Goal: Information Seeking & Learning: Learn about a topic

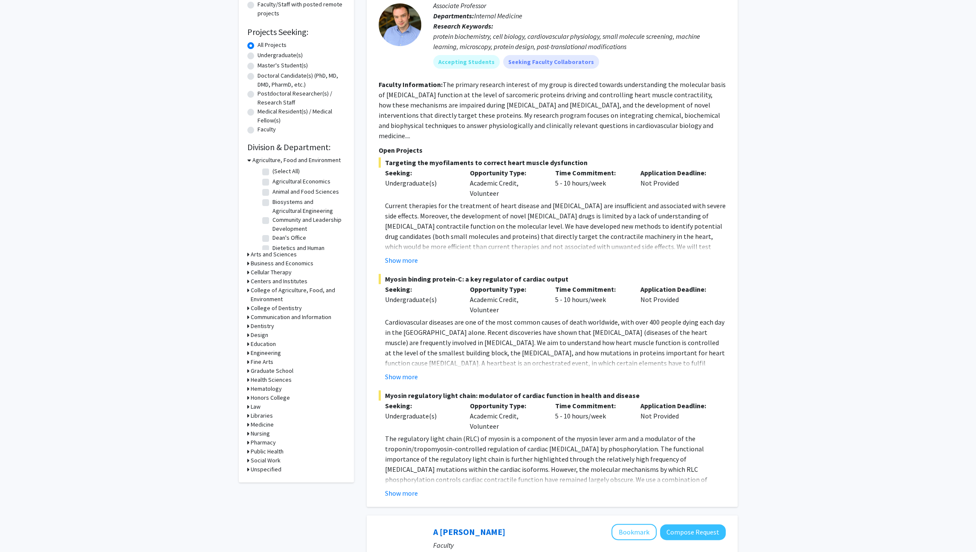
scroll to position [121, 0]
click at [272, 345] on h3 "Education" at bounding box center [263, 343] width 25 height 9
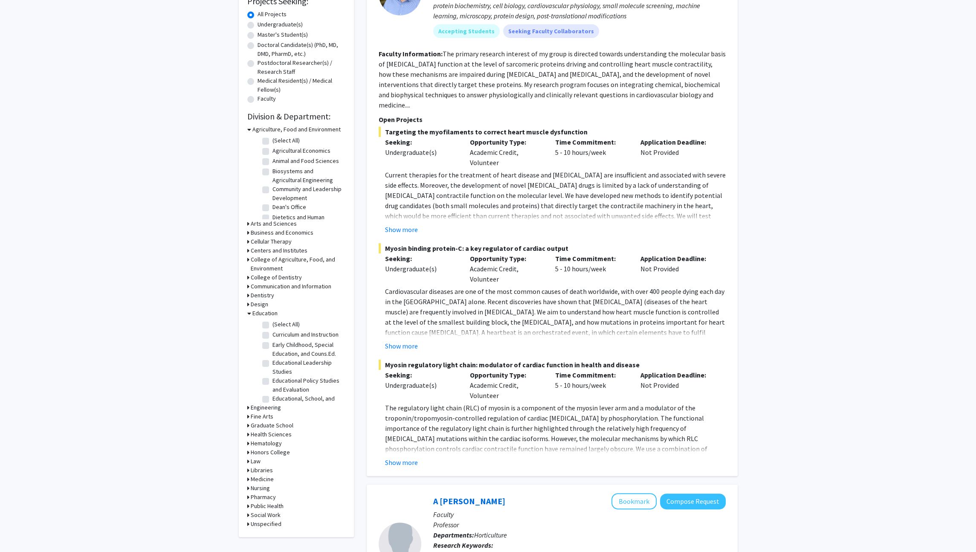
scroll to position [0, 0]
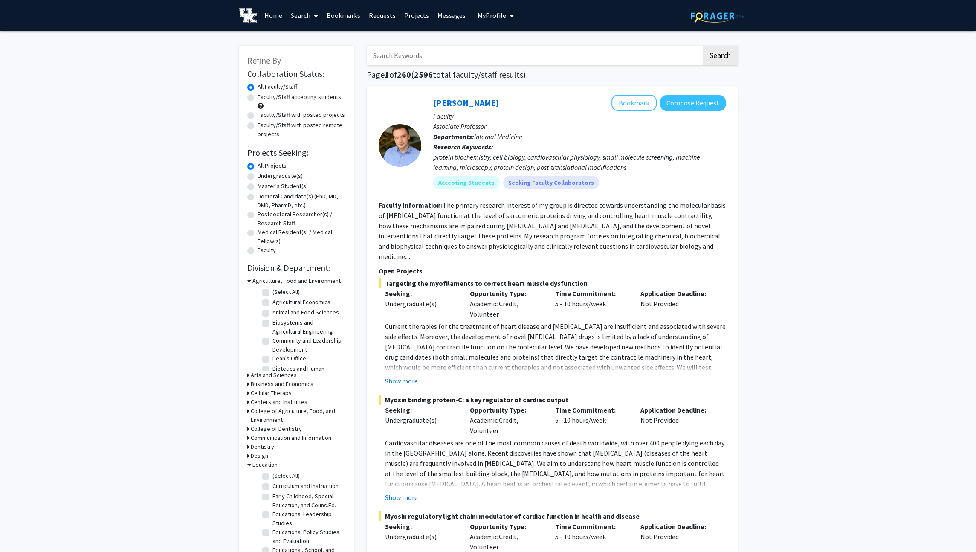
click at [288, 178] on label "Undergraduate(s)" at bounding box center [280, 175] width 45 height 9
click at [263, 177] on input "Undergraduate(s)" at bounding box center [261, 174] width 6 height 6
radio input "true"
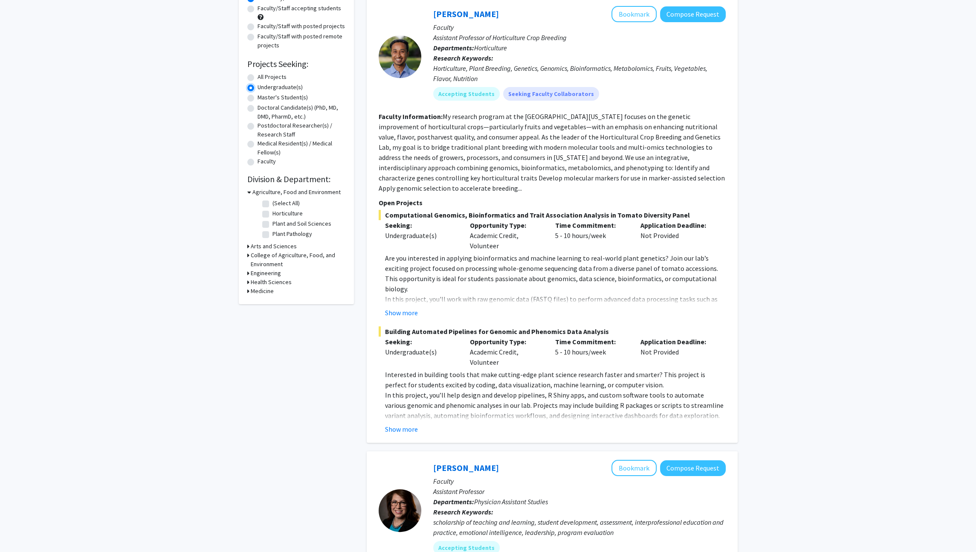
scroll to position [87, 0]
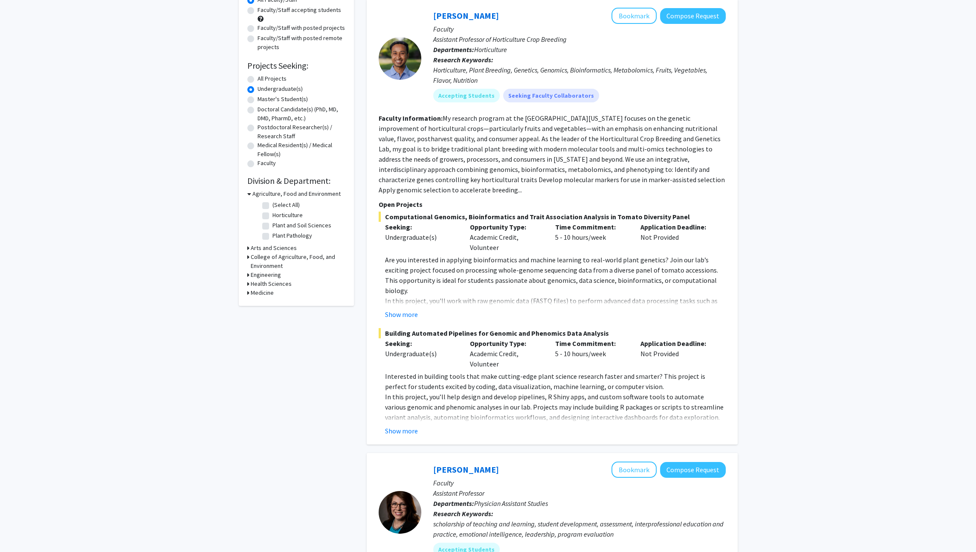
click at [274, 274] on h3 "Engineering" at bounding box center [266, 274] width 30 height 9
click at [294, 287] on label "Biomedical Engineering" at bounding box center [302, 285] width 60 height 9
click at [278, 287] on input "Biomedical Engineering" at bounding box center [275, 284] width 6 height 6
checkbox input "true"
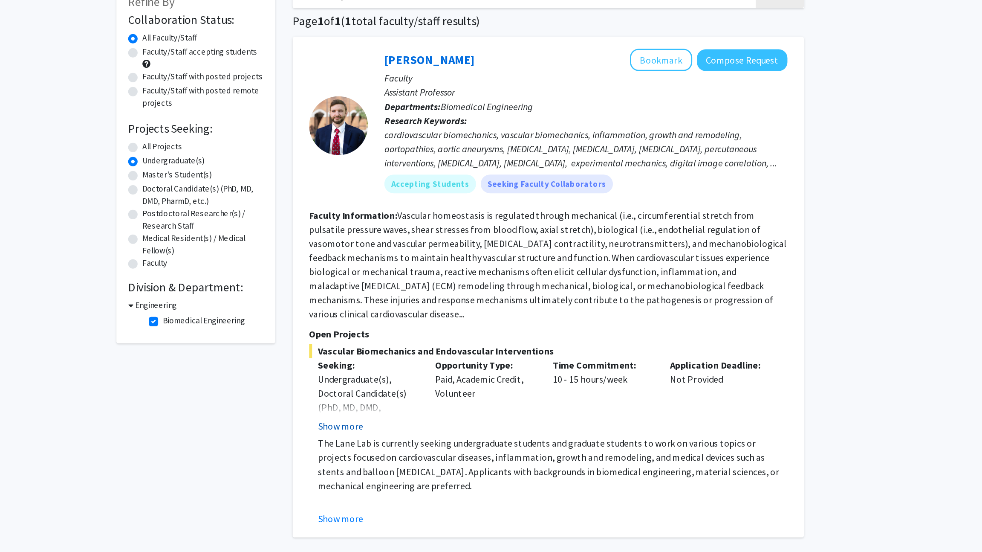
click at [414, 363] on button "Show more" at bounding box center [404, 368] width 33 height 10
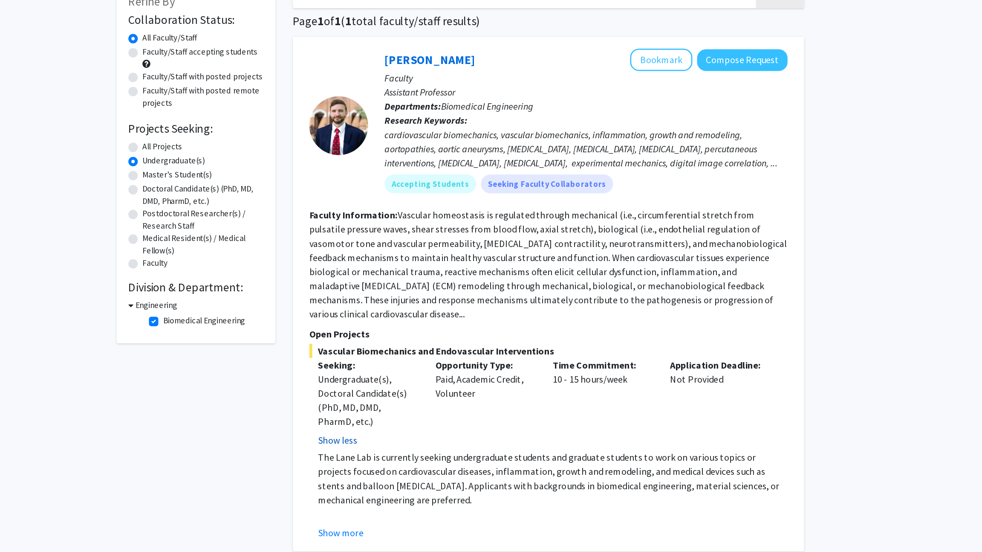
click at [412, 374] on button "Show less" at bounding box center [402, 379] width 29 height 10
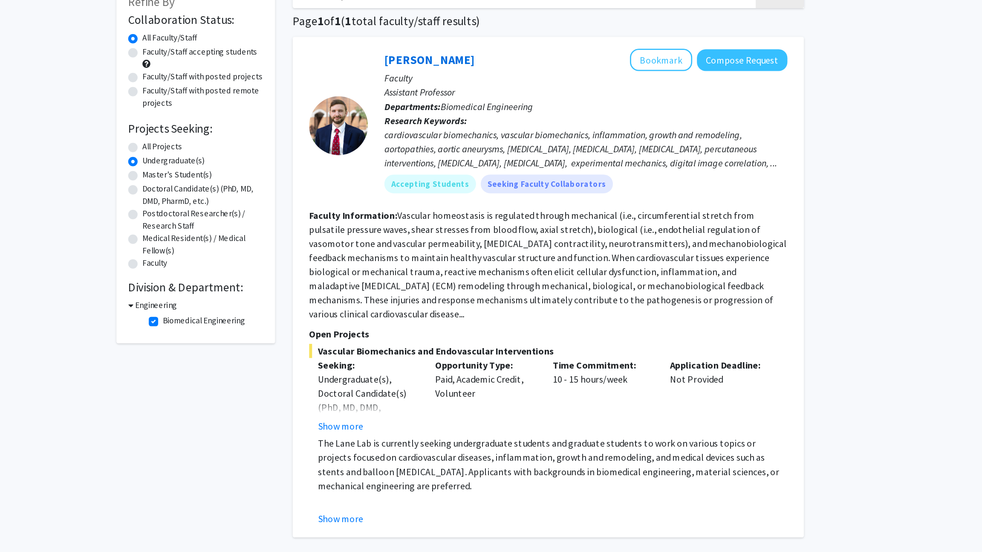
click at [412, 365] on div "Vascular Biomechanics and Endovascular Interventions Seeking: Undergraduate(s),…" at bounding box center [555, 375] width 347 height 132
click at [283, 164] on label "All Projects" at bounding box center [275, 165] width 29 height 9
click at [266, 164] on input "All Projects" at bounding box center [264, 164] width 6 height 6
radio input "true"
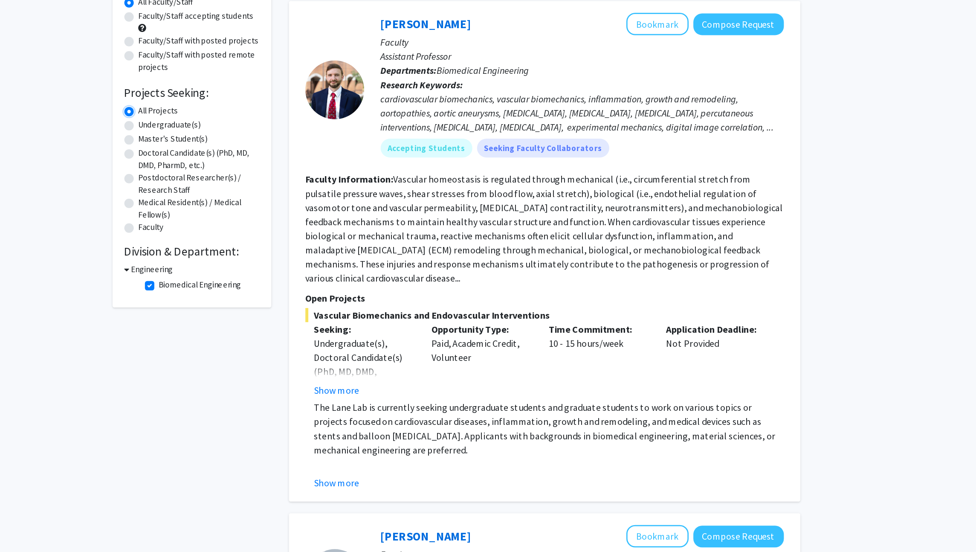
scroll to position [85, 0]
click at [274, 196] on h3 "Engineering" at bounding box center [267, 195] width 30 height 9
click at [274, 196] on h3 "Engineering" at bounding box center [266, 195] width 30 height 9
click at [274, 206] on label "Biomedical Engineering" at bounding box center [302, 206] width 60 height 9
click at [274, 206] on input "Biomedical Engineering" at bounding box center [275, 205] width 6 height 6
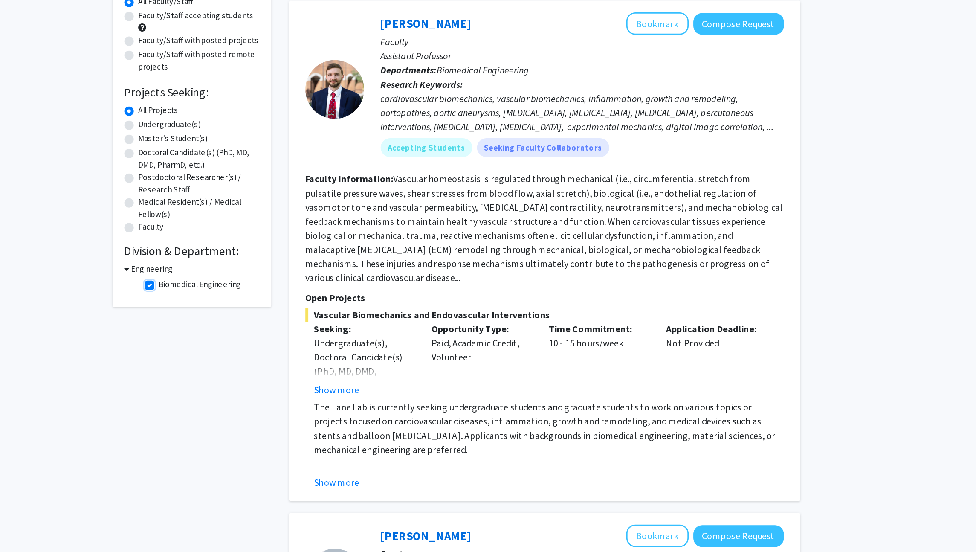
checkbox input "false"
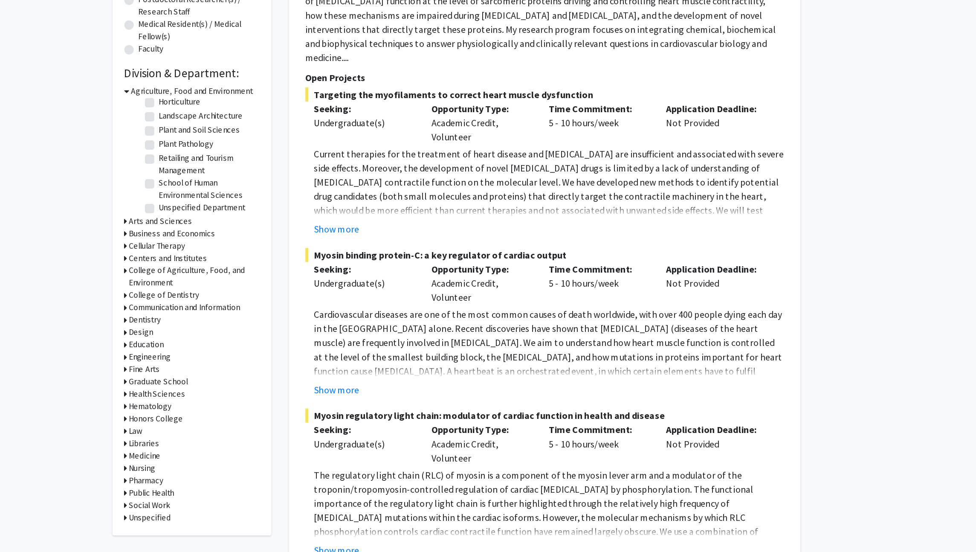
scroll to position [64, 0]
click at [272, 411] on h3 "Engineering" at bounding box center [266, 409] width 30 height 9
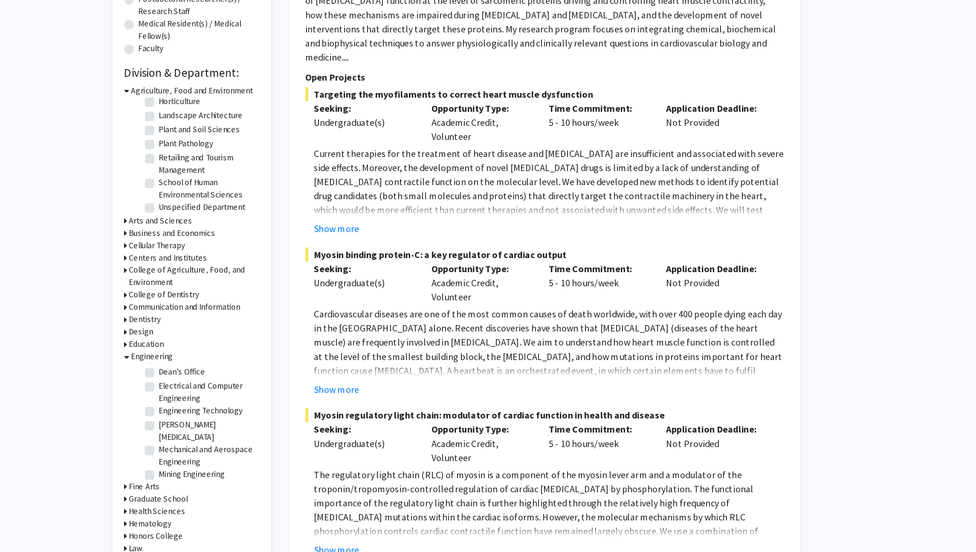
scroll to position [65, 0]
click at [294, 470] on label "Mechanical and Aerospace Engineering" at bounding box center [307, 476] width 71 height 18
click at [278, 470] on input "Mechanical and Aerospace Engineering" at bounding box center [275, 470] width 6 height 6
checkbox input "true"
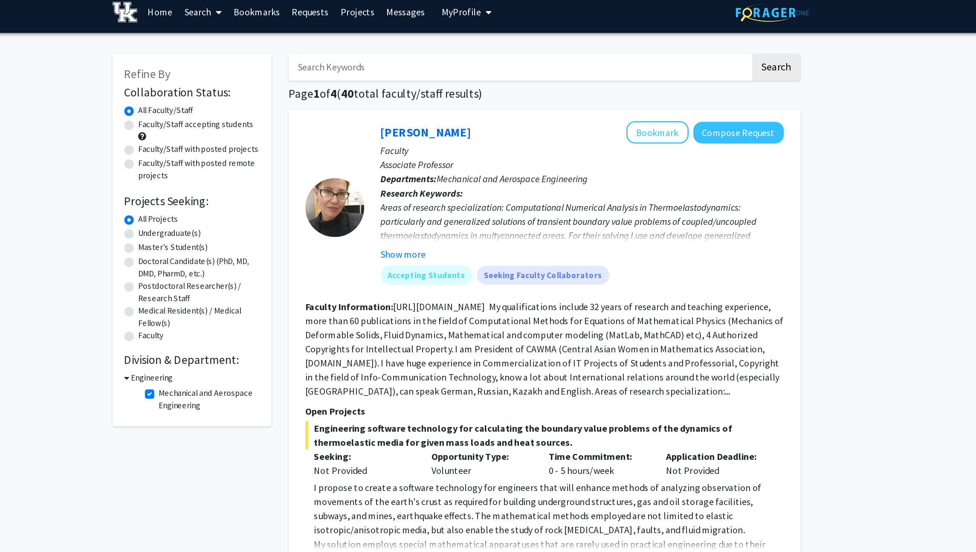
scroll to position [7, 0]
